Goal: Information Seeking & Learning: Learn about a topic

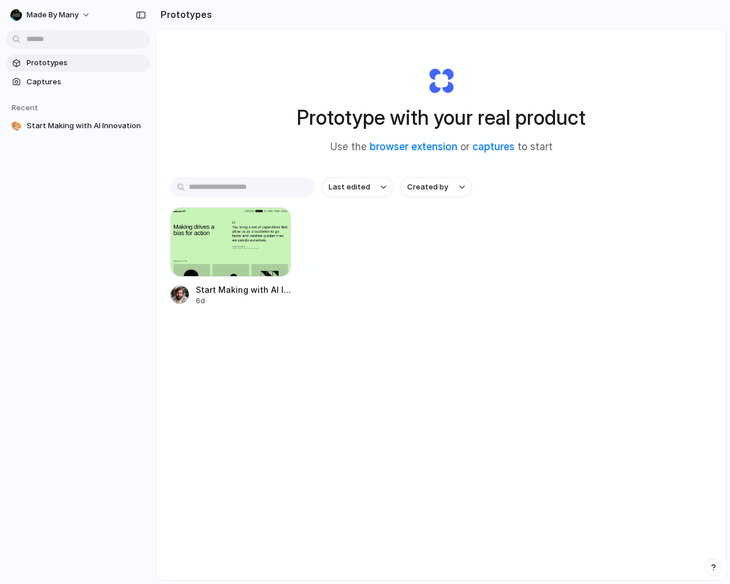
click at [372, 233] on div "Start Making with AI Innovation 6d" at bounding box center [441, 256] width 542 height 99
click at [73, 81] on span "Captures" at bounding box center [86, 82] width 119 height 12
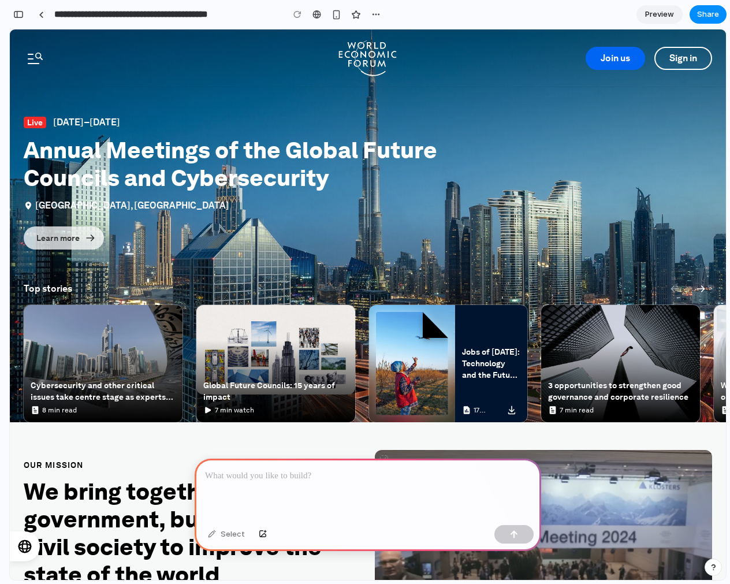
click at [248, 472] on p at bounding box center [368, 476] width 326 height 14
click at [253, 469] on p at bounding box center [368, 476] width 326 height 14
click at [263, 534] on div "button" at bounding box center [263, 534] width 8 height 7
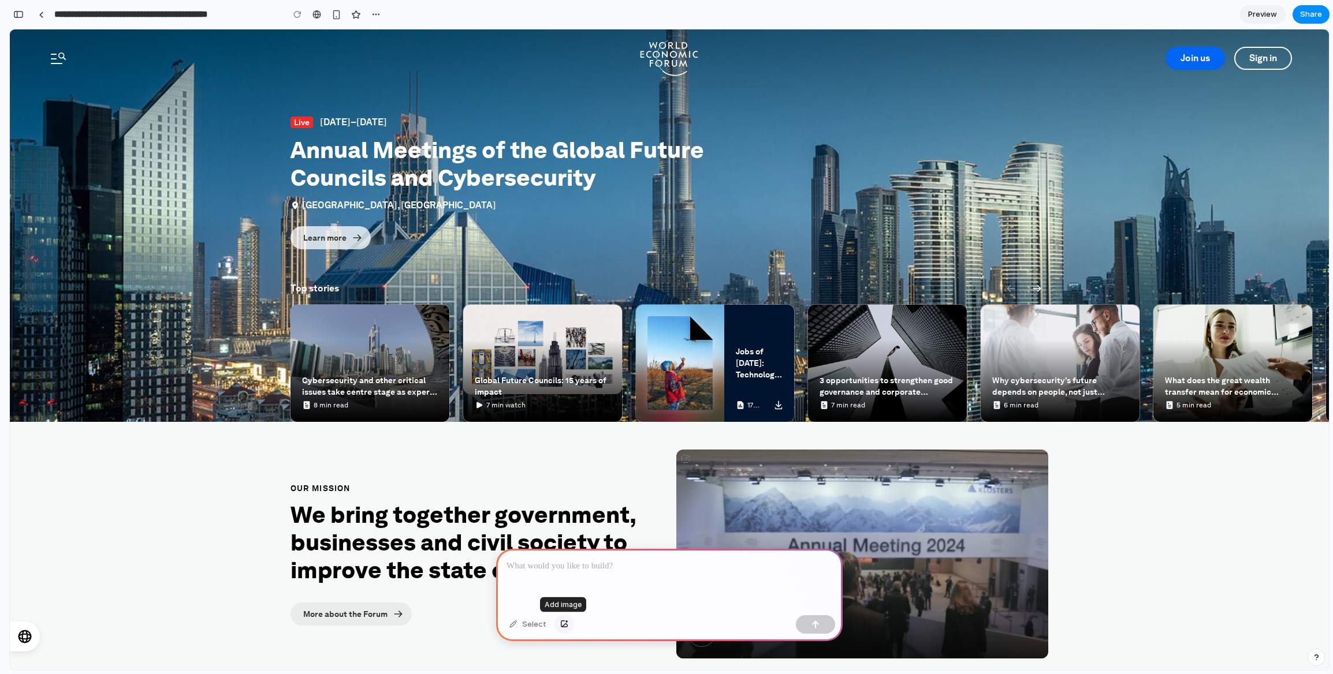
click at [562, 583] on div "button" at bounding box center [564, 624] width 8 height 7
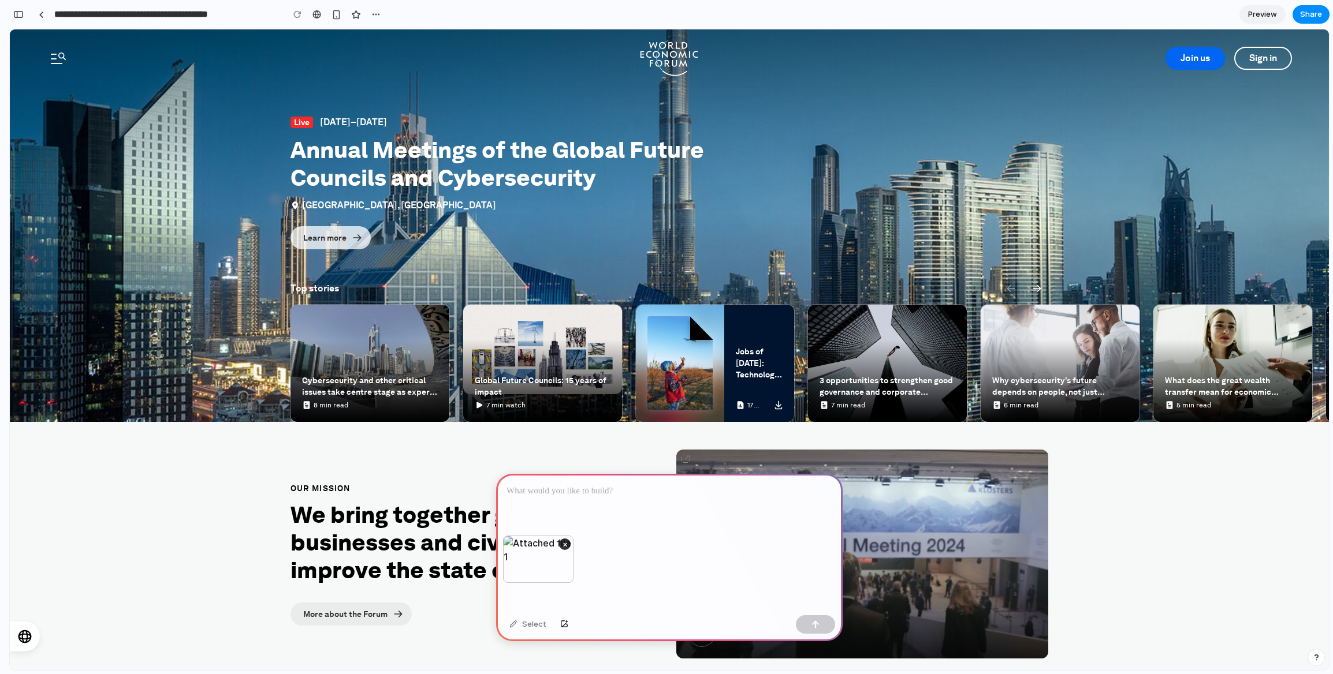
click at [577, 503] on div at bounding box center [669, 505] width 346 height 62
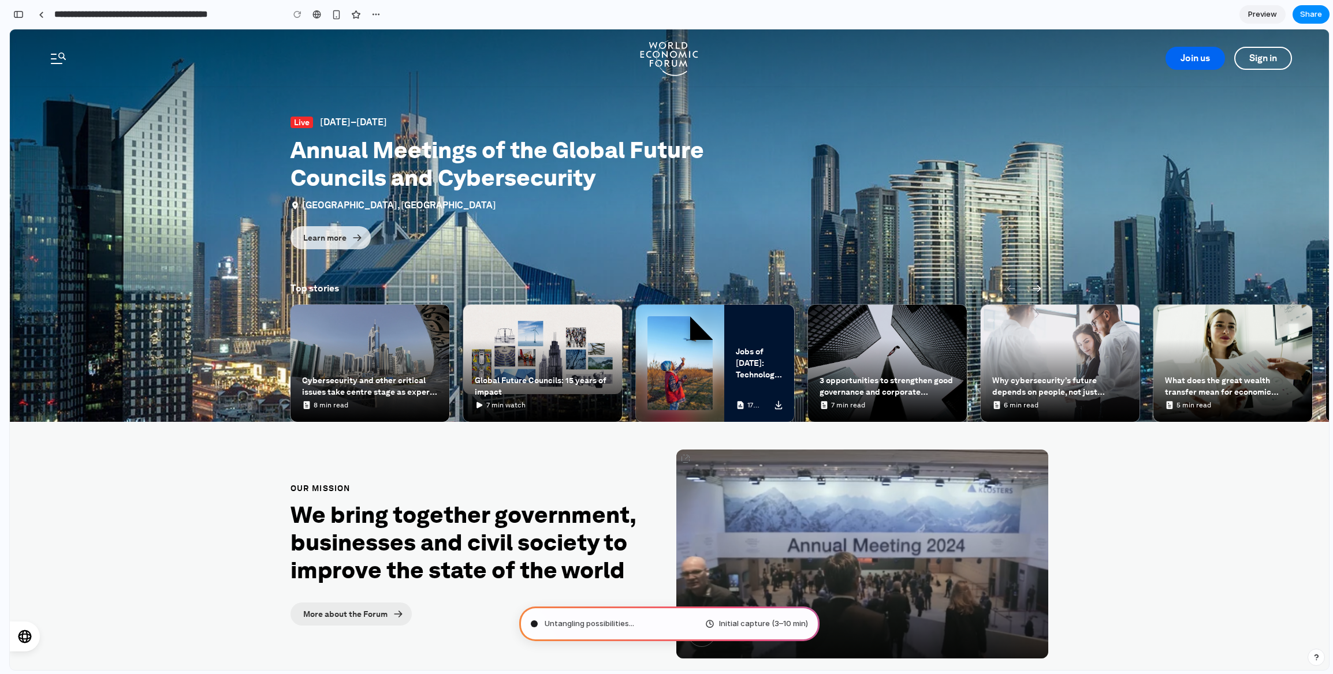
click at [729, 79] on div "Join us Sign in" at bounding box center [669, 58] width 1319 height 58
click at [65, 55] on icon "Open navigation menu" at bounding box center [58, 59] width 15 height 12
click at [242, 63] on div "Join us Sign in" at bounding box center [669, 58] width 1319 height 58
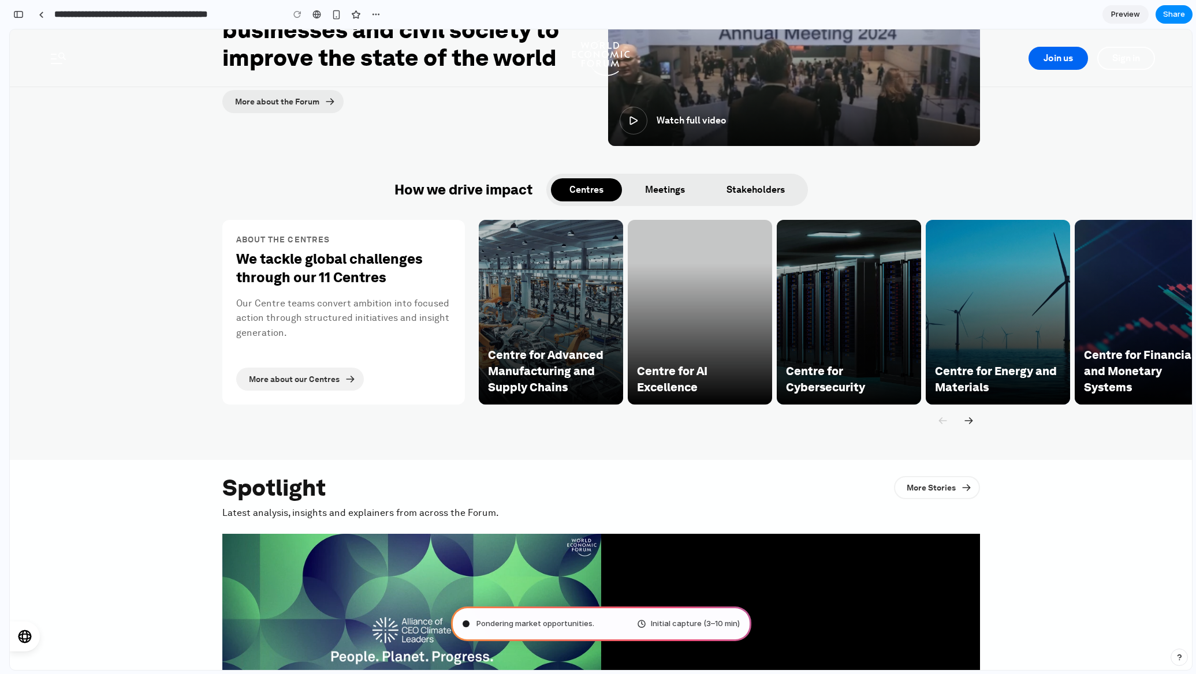
scroll to position [513, 0]
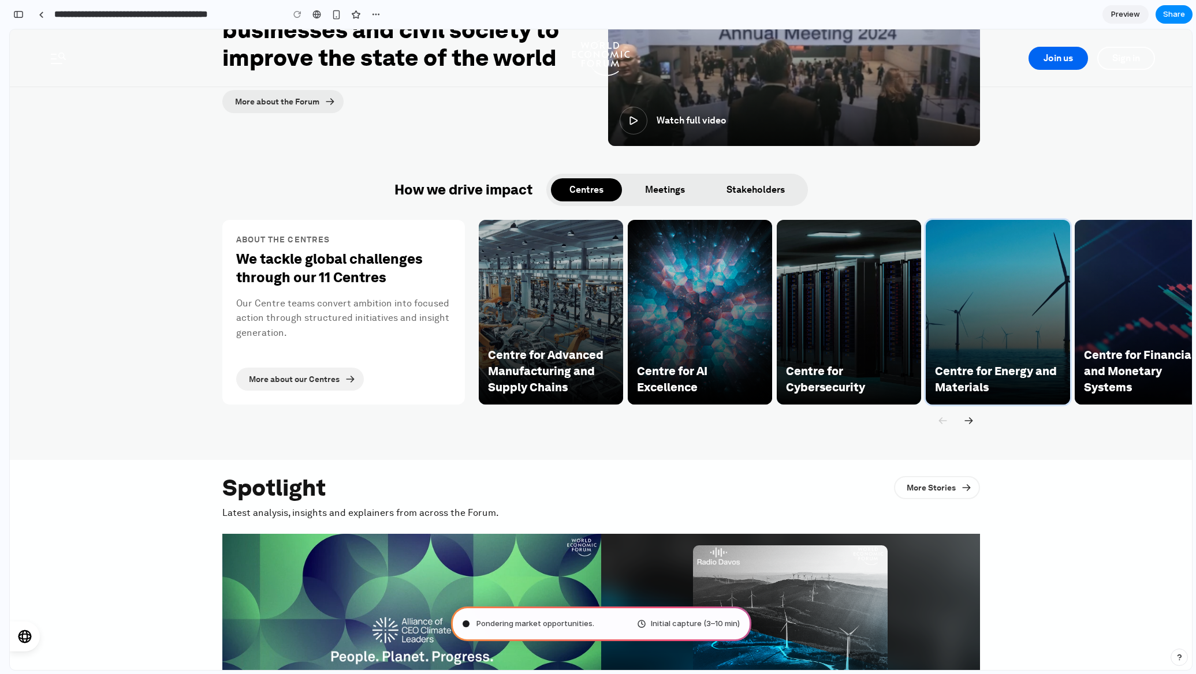
drag, startPoint x: 998, startPoint y: 269, endPoint x: 993, endPoint y: 268, distance: 5.8
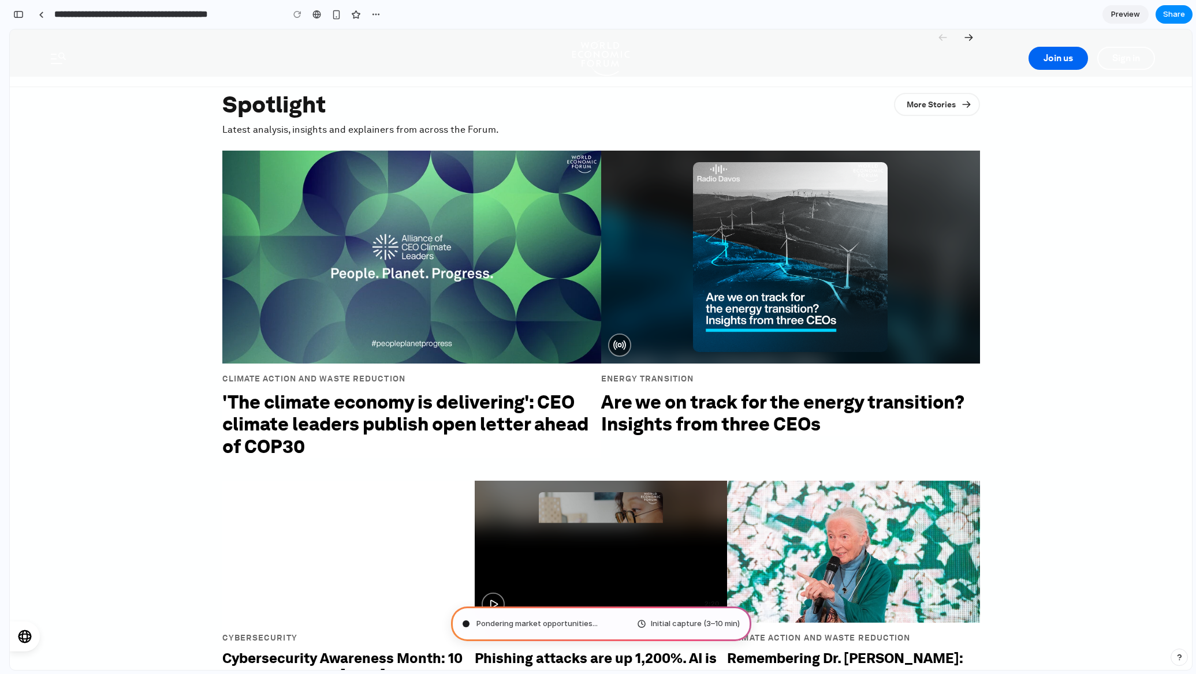
scroll to position [897, 0]
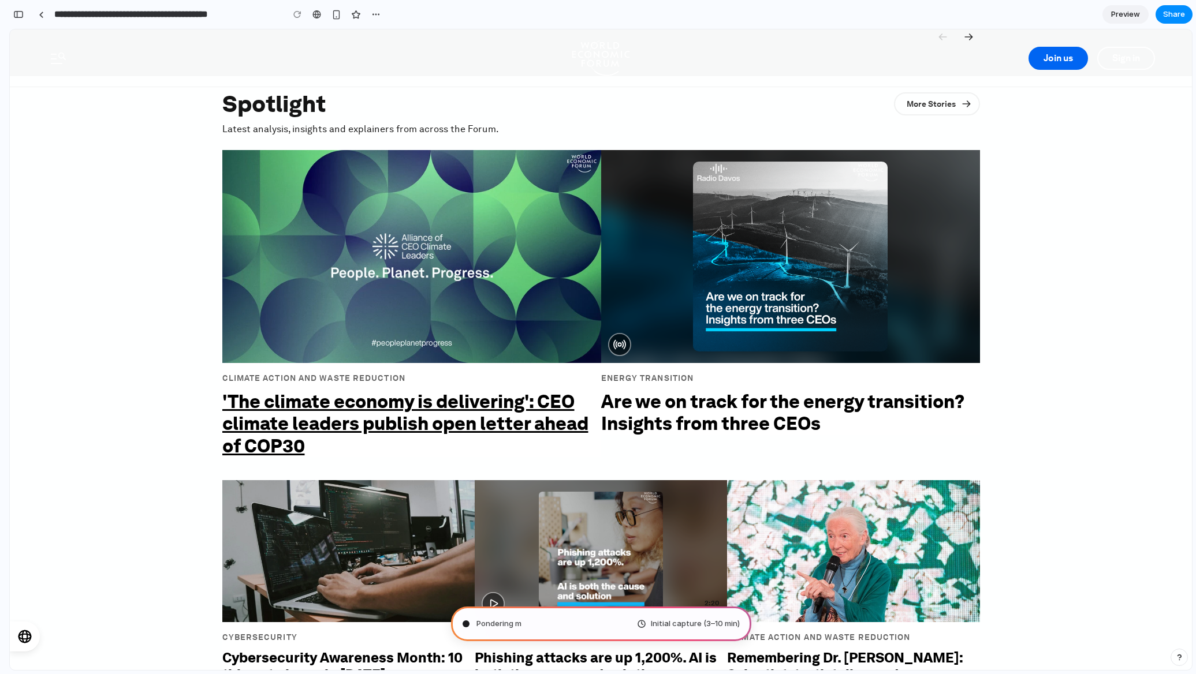
click at [355, 396] on link "'The climate economy is delivering': CEO climate leaders publish open letter ah…" at bounding box center [405, 423] width 366 height 67
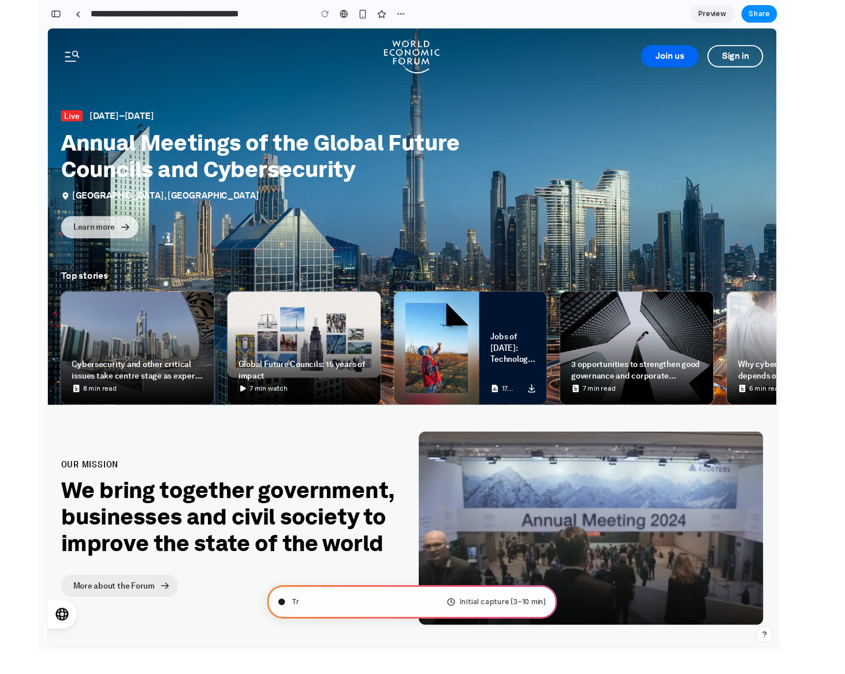
scroll to position [0, 10]
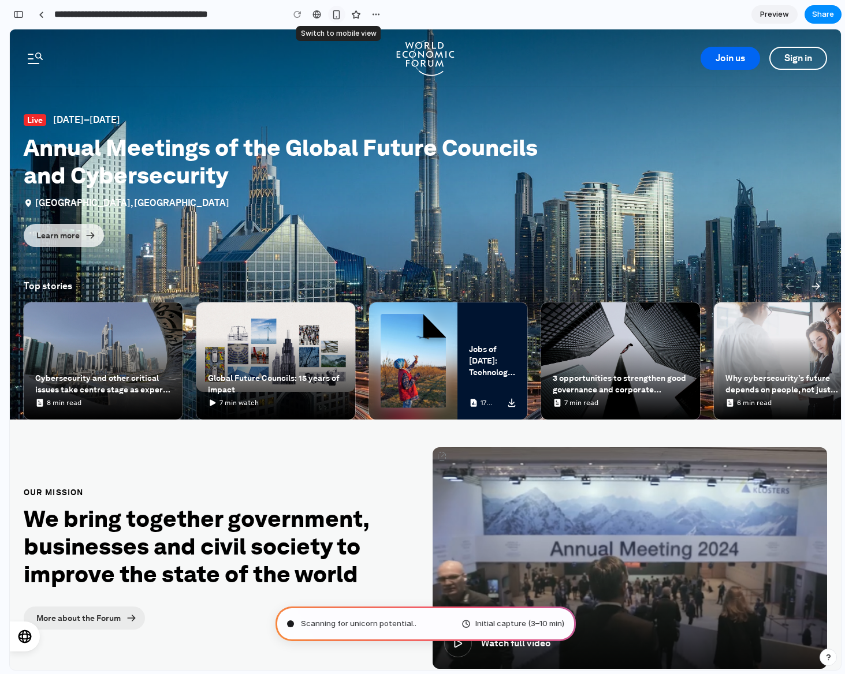
click at [339, 12] on div "button" at bounding box center [336, 15] width 10 height 10
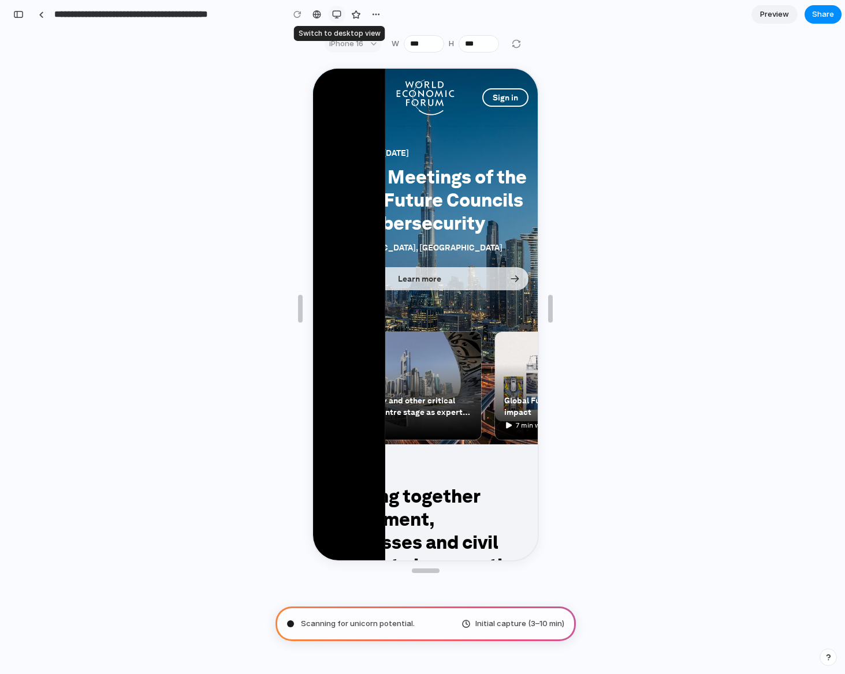
click at [334, 14] on div "button" at bounding box center [336, 14] width 9 height 9
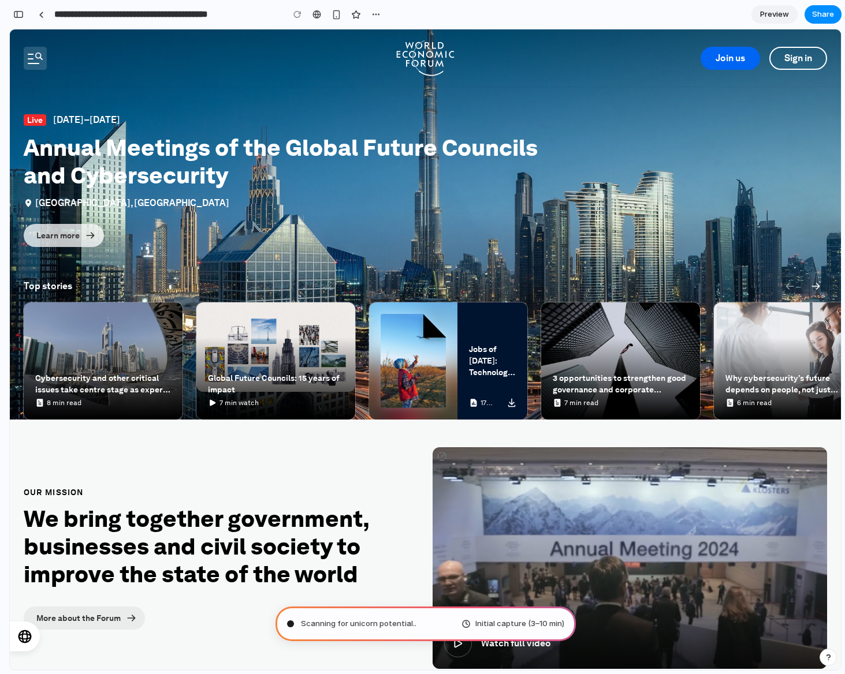
click at [32, 61] on icon "Open navigation menu" at bounding box center [35, 59] width 15 height 12
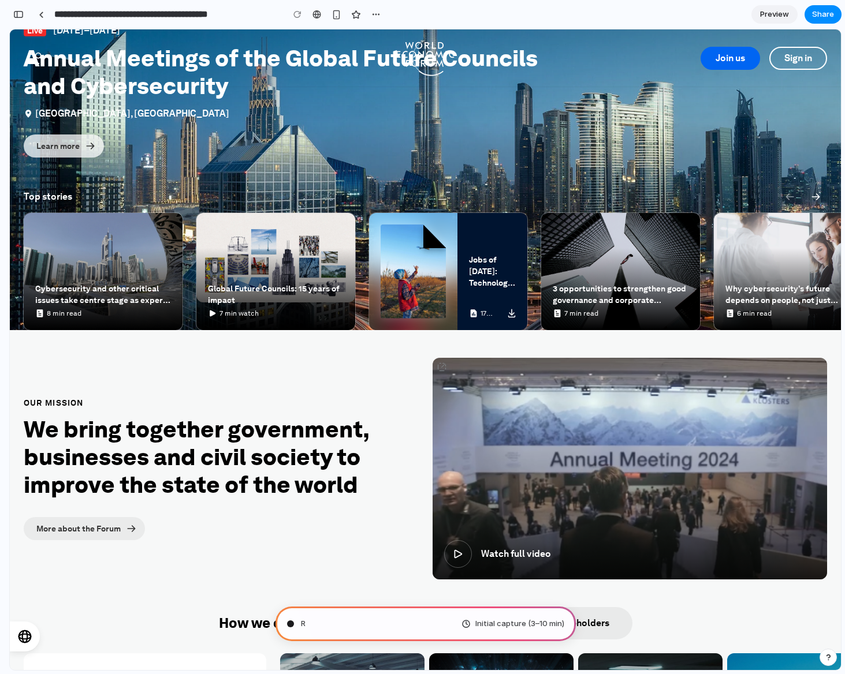
scroll to position [140, 0]
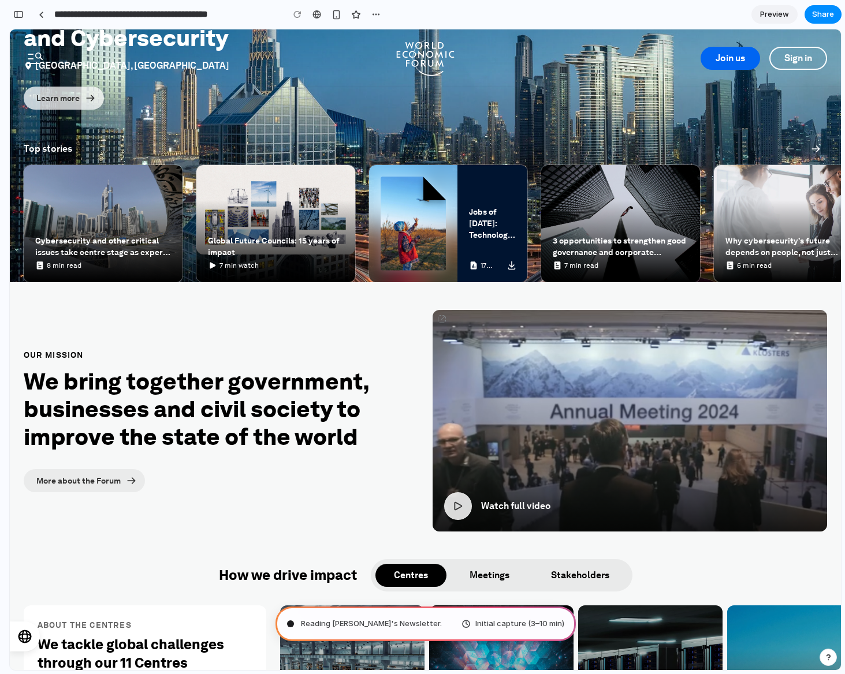
click at [453, 506] on icon "button" at bounding box center [458, 506] width 14 height 14
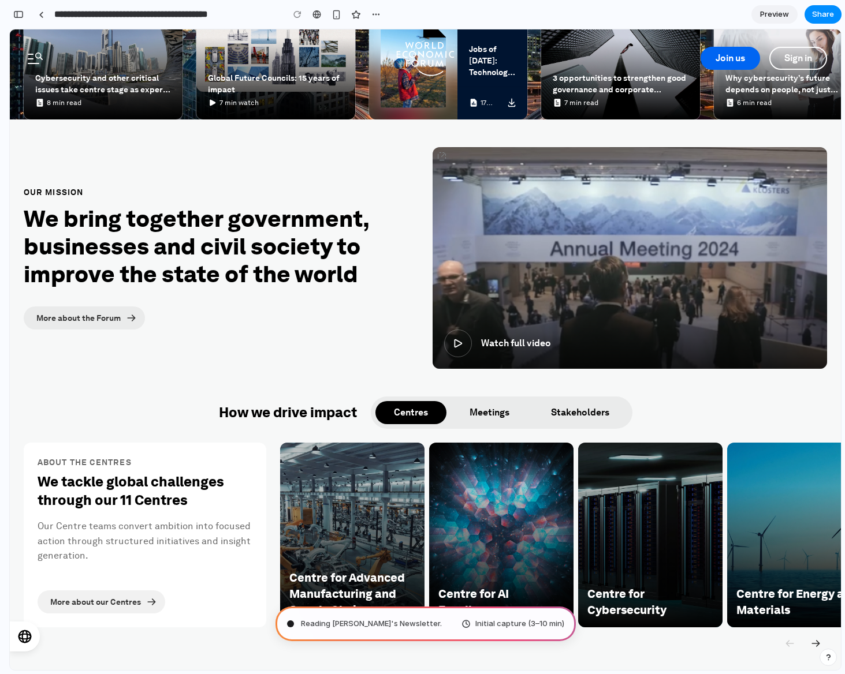
scroll to position [304, 0]
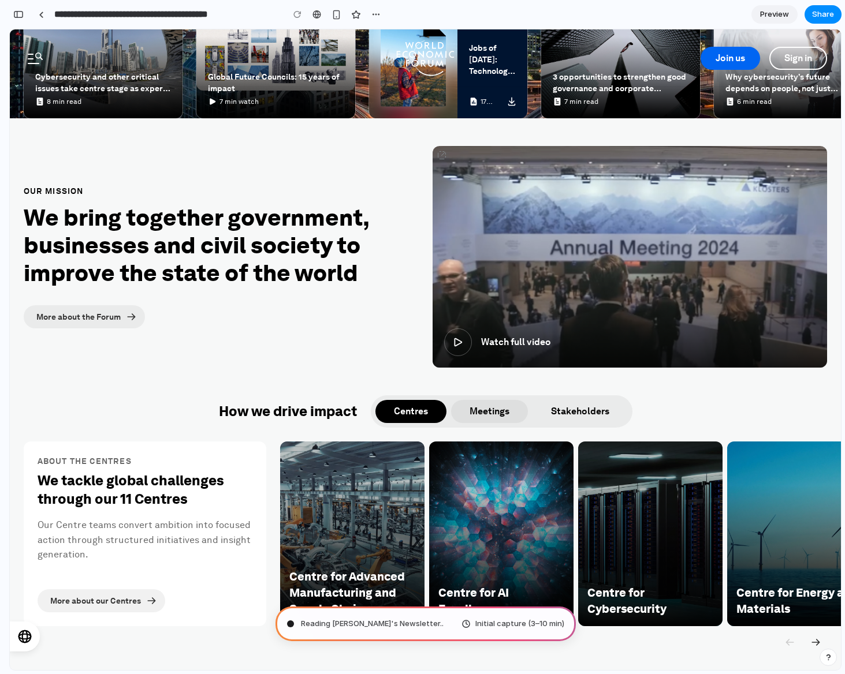
click at [488, 409] on button "Meetings" at bounding box center [489, 411] width 77 height 23
click at [593, 405] on button "Stakeholders" at bounding box center [579, 411] width 95 height 23
click at [468, 406] on button "Meetings" at bounding box center [489, 411] width 77 height 23
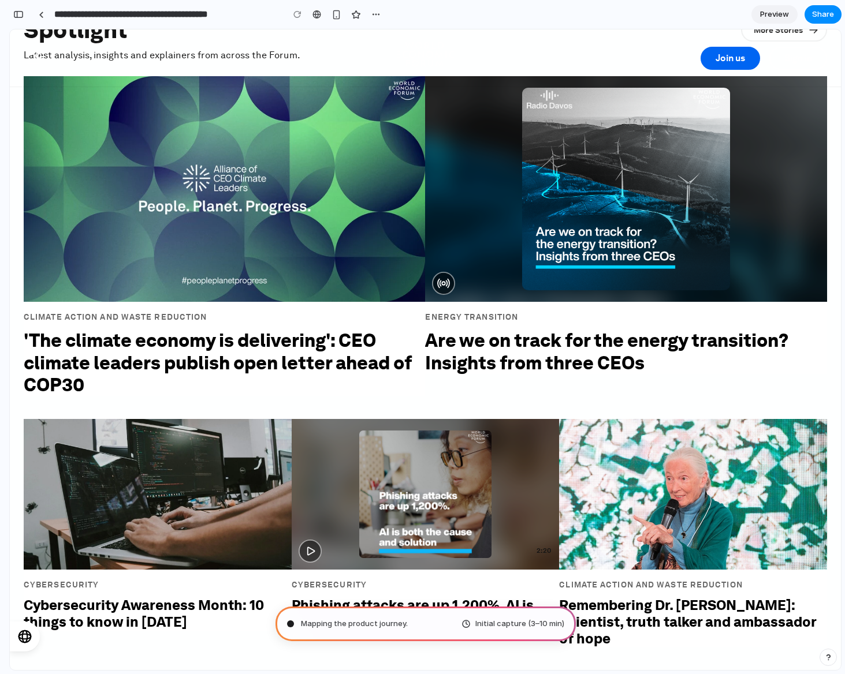
scroll to position [0, 0]
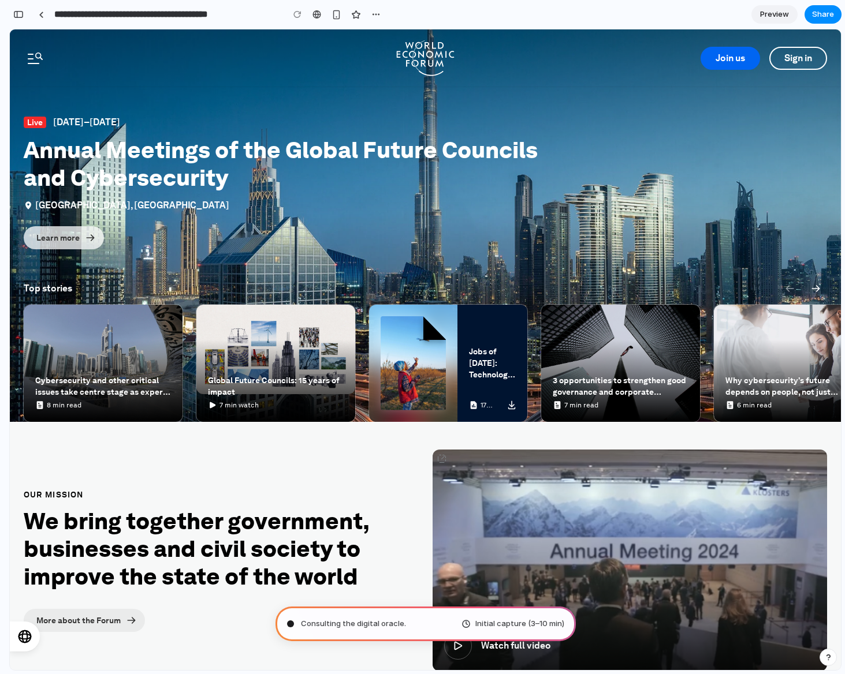
click at [659, 218] on div "Live [DATE]–[DATE] Annual Meetings of the Global Future Councils and Cybersecur…" at bounding box center [425, 225] width 831 height 393
click at [89, 240] on icon at bounding box center [90, 238] width 12 height 12
type input "**********"
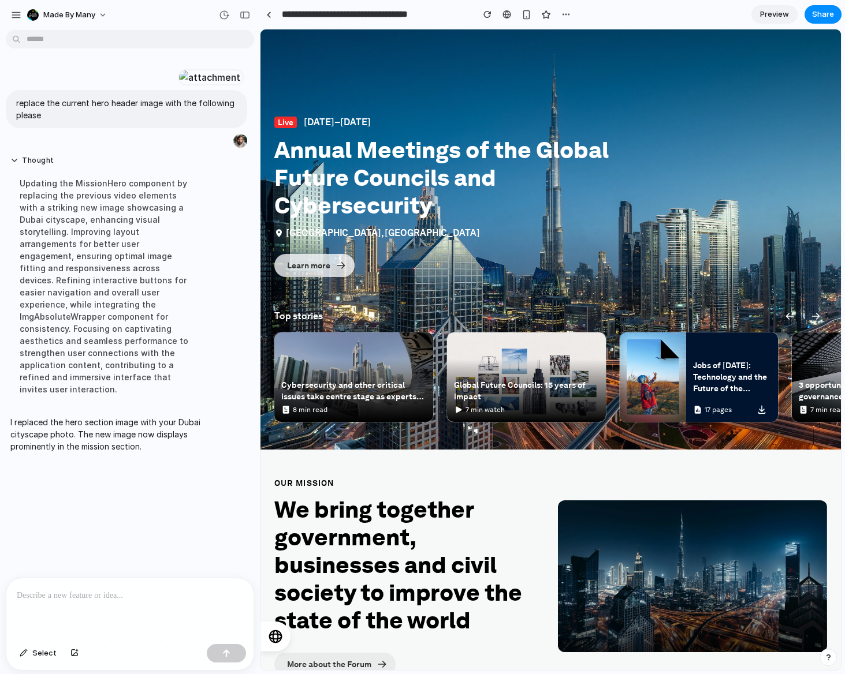
click at [704, 531] on div at bounding box center [693, 576] width 270 height 151
click at [691, 237] on div "Live [DATE]–[DATE] Annual Meetings of the Global Future Councils and Cybersecur…" at bounding box center [550, 239] width 580 height 420
click at [93, 583] on p at bounding box center [130, 596] width 226 height 14
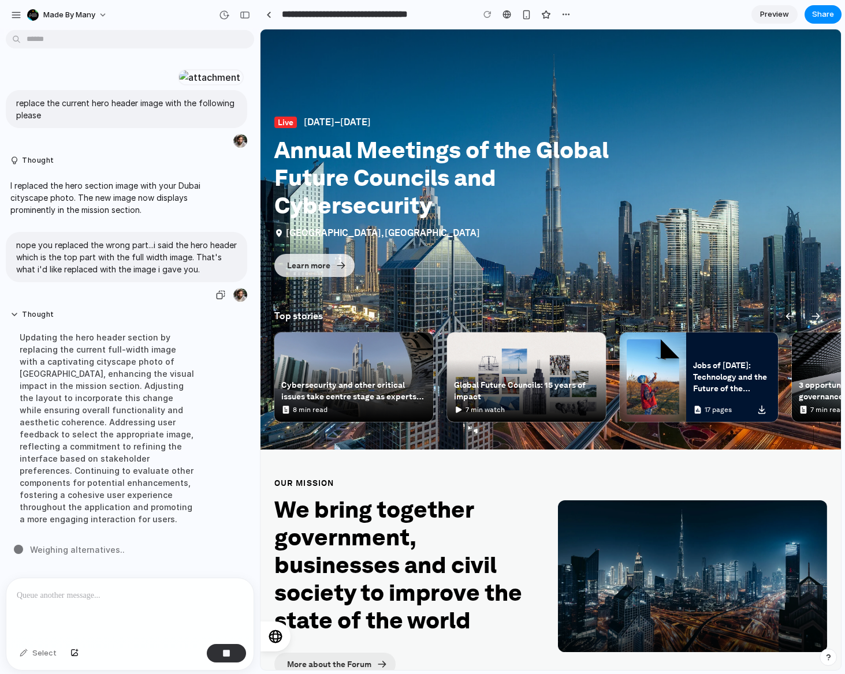
scroll to position [131, 0]
click at [729, 539] on div at bounding box center [693, 576] width 270 height 151
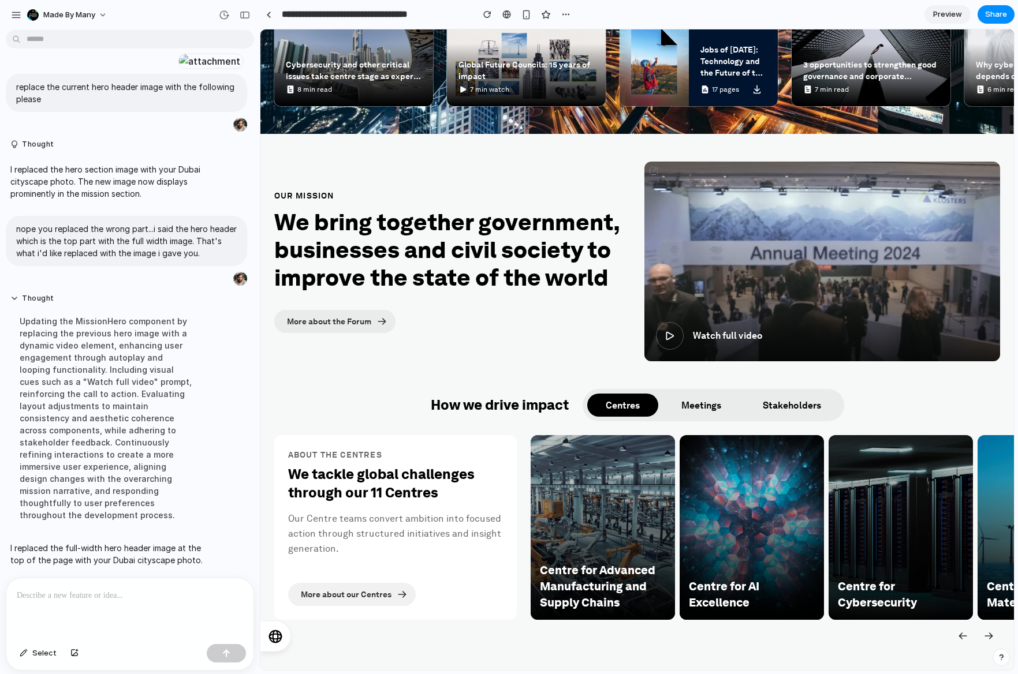
scroll to position [0, 0]
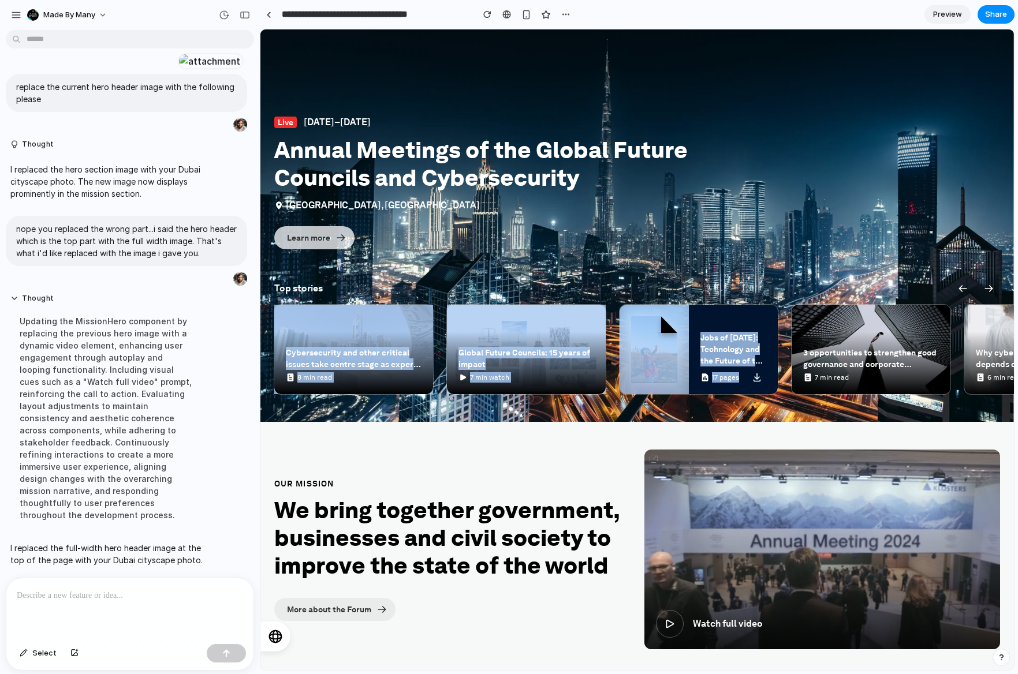
drag, startPoint x: 842, startPoint y: 356, endPoint x: 336, endPoint y: 340, distance: 506.1
click at [336, 340] on div "Cybersecurity and other critical issues take centre stage as experts meet in [G…" at bounding box center [637, 349] width 726 height 89
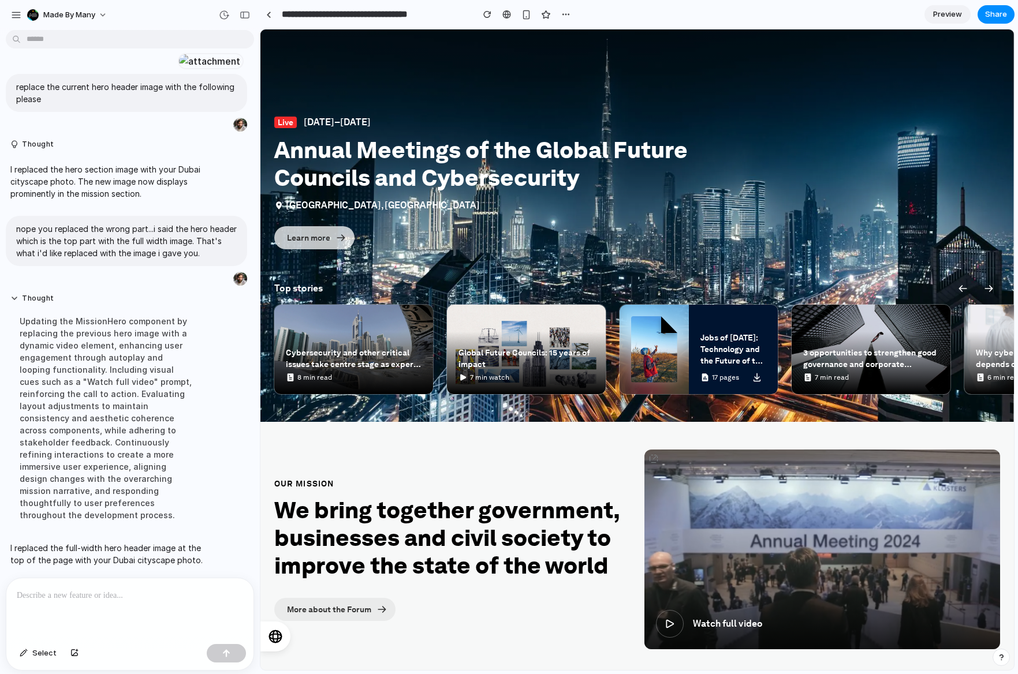
click at [606, 272] on div "Live [DATE]–[DATE] Annual Meetings of the Global Future Councils and Cybersecur…" at bounding box center [636, 225] width 753 height 393
click at [44, 583] on div at bounding box center [129, 609] width 247 height 61
click at [72, 583] on button "button" at bounding box center [75, 653] width 20 height 18
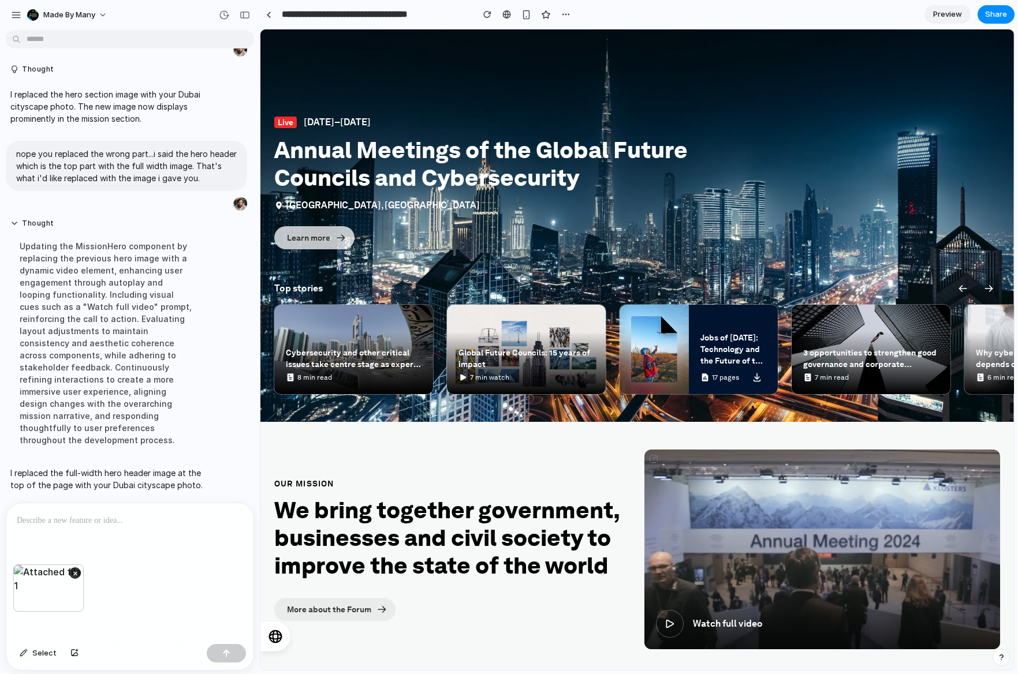
click at [104, 520] on p at bounding box center [128, 521] width 222 height 14
